Goal: Task Accomplishment & Management: Manage account settings

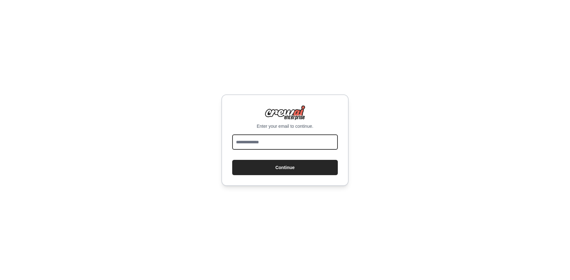
click at [268, 141] on input "email" at bounding box center [285, 141] width 106 height 15
type input "**********"
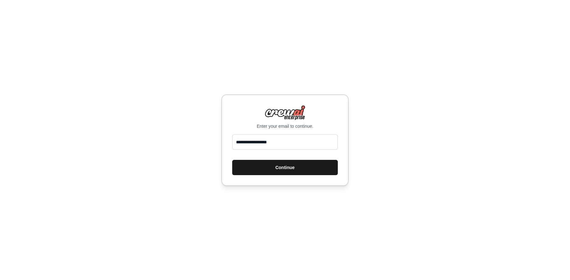
click at [284, 171] on button "Continue" at bounding box center [285, 167] width 106 height 15
